Goal: Check status: Check status

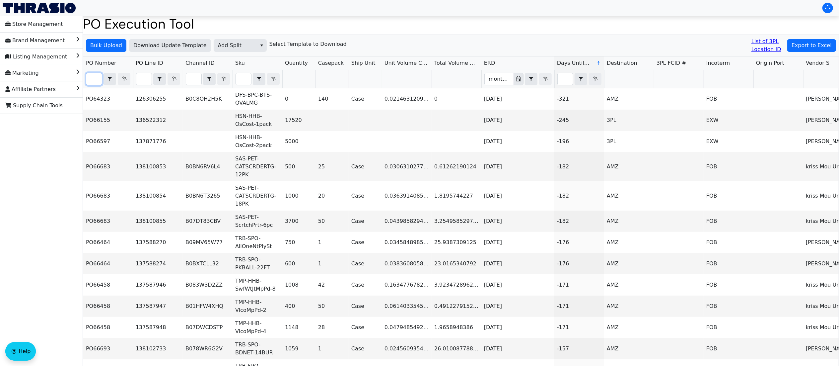
drag, startPoint x: 98, startPoint y: 76, endPoint x: 99, endPoint y: 83, distance: 7.4
click at [98, 78] on input "Filter" at bounding box center [94, 79] width 16 height 12
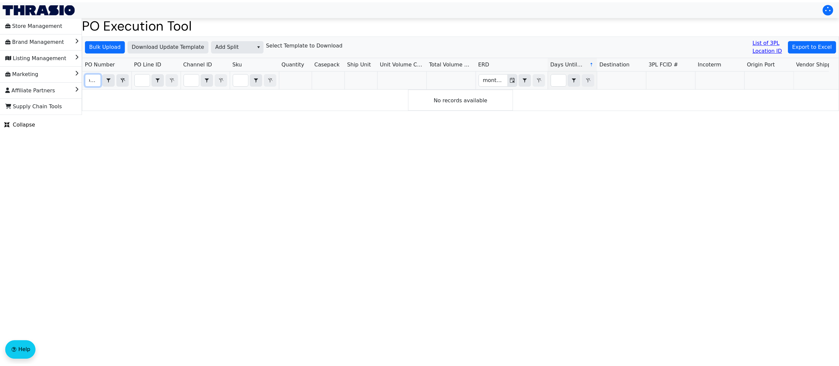
scroll to position [0, 3]
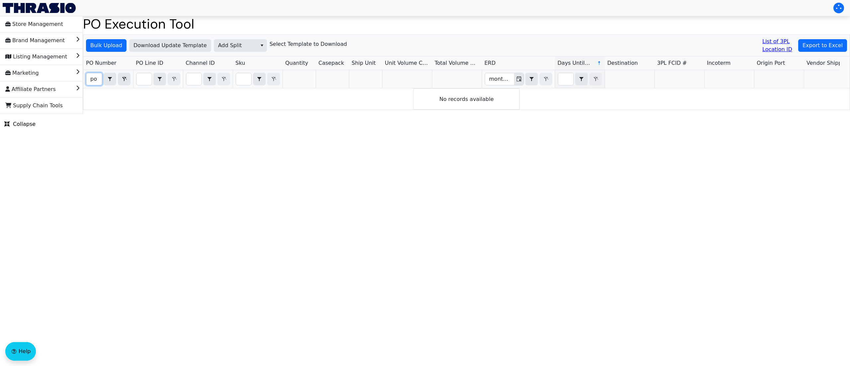
type input "p"
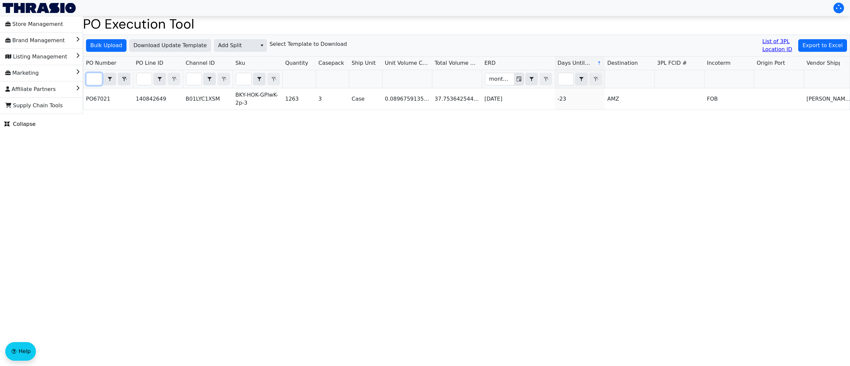
scroll to position [0, 13]
type input "PO6702"
click at [786, 114] on html "Store Management Brand Management Listing Management Marketing Affiliate Partne…" at bounding box center [425, 57] width 850 height 114
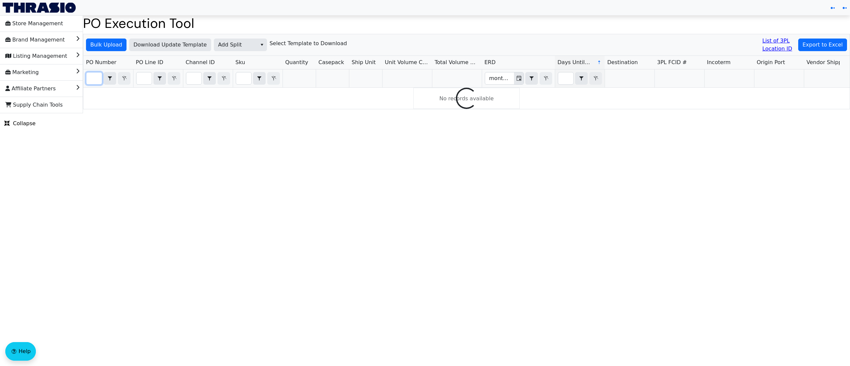
click at [94, 77] on input "Filter" at bounding box center [94, 78] width 16 height 12
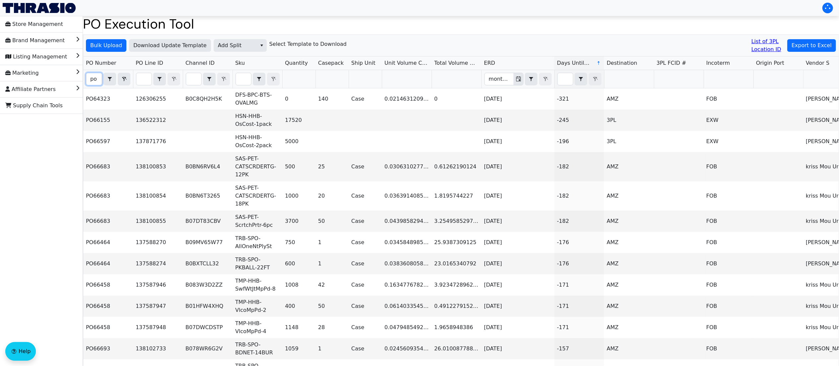
type input "p"
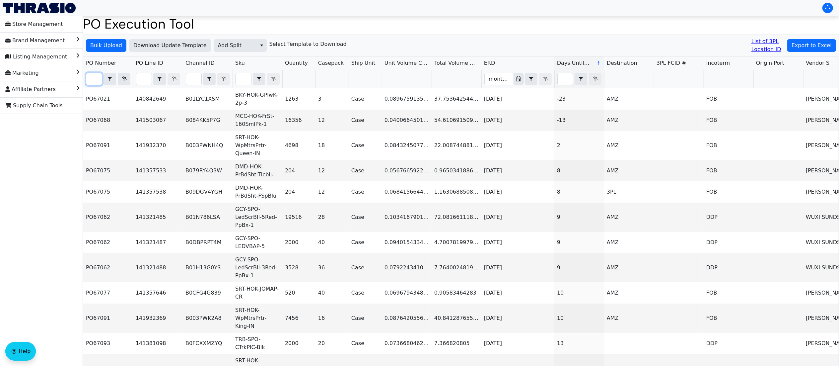
type input "PO6702"
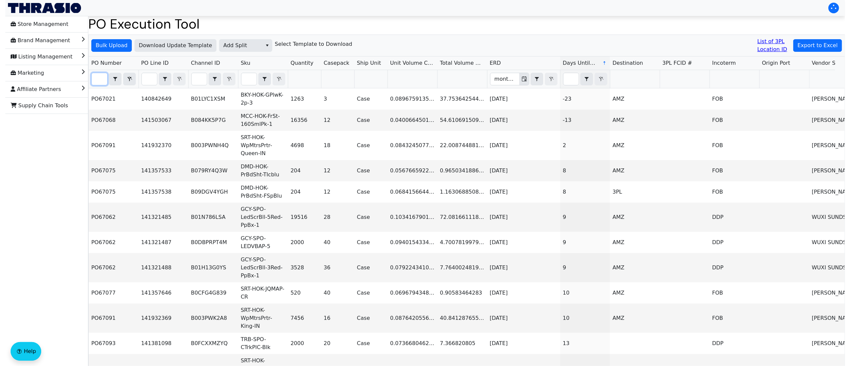
scroll to position [0, 13]
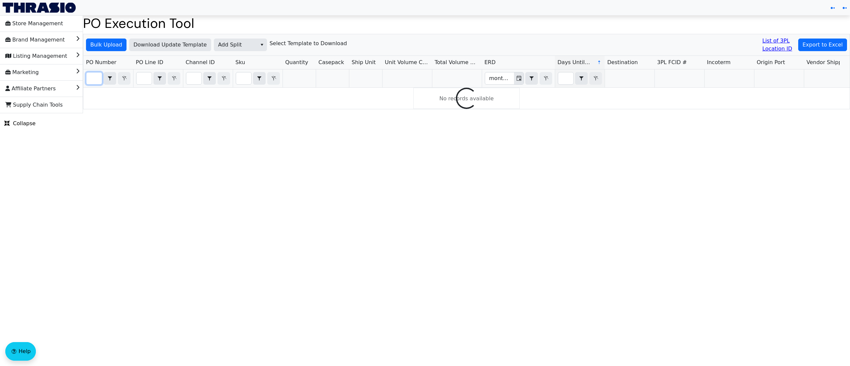
click at [98, 80] on input "Filter" at bounding box center [94, 78] width 16 height 12
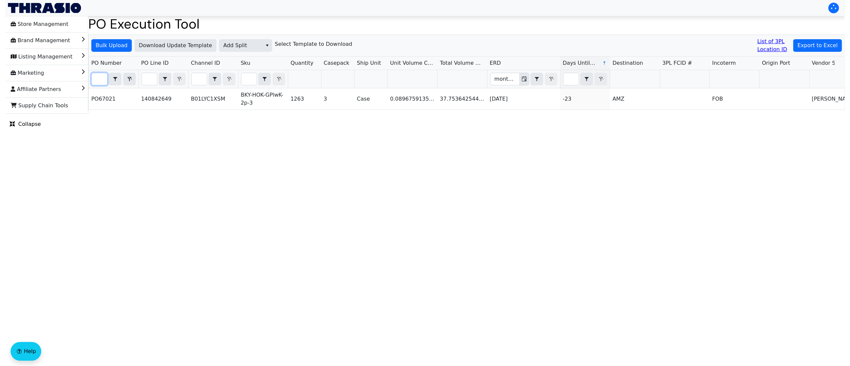
scroll to position [0, 12]
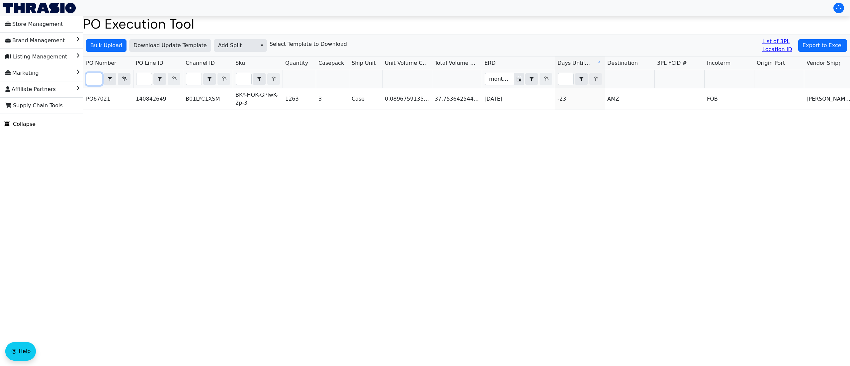
type input "po6702"
click at [817, 114] on html "Store Management Brand Management Listing Management Marketing Affiliate Partne…" at bounding box center [425, 57] width 850 height 114
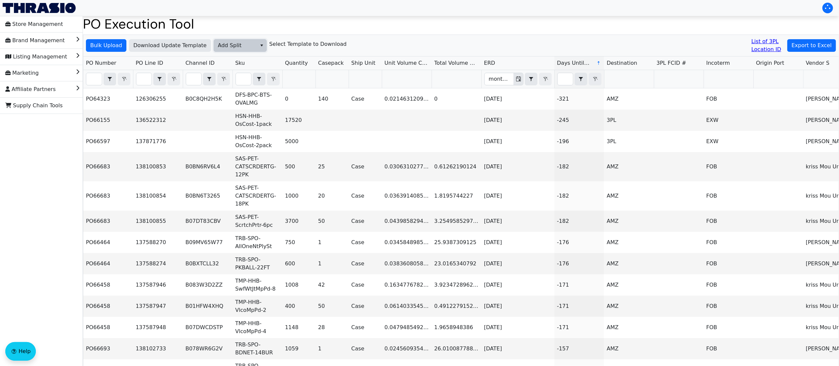
click at [225, 46] on span "Add Split" at bounding box center [235, 45] width 35 height 8
